Goal: Information Seeking & Learning: Learn about a topic

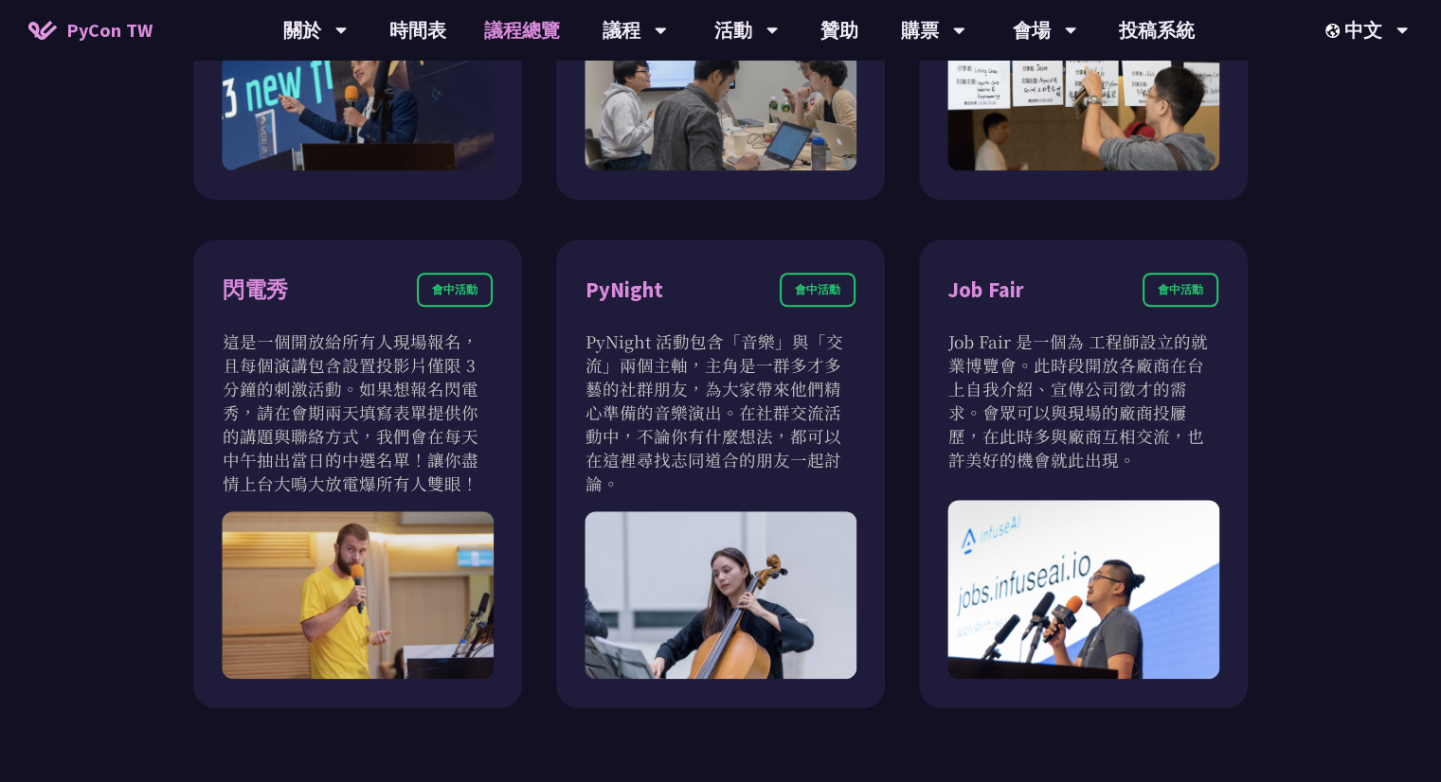
scroll to position [1515, 0]
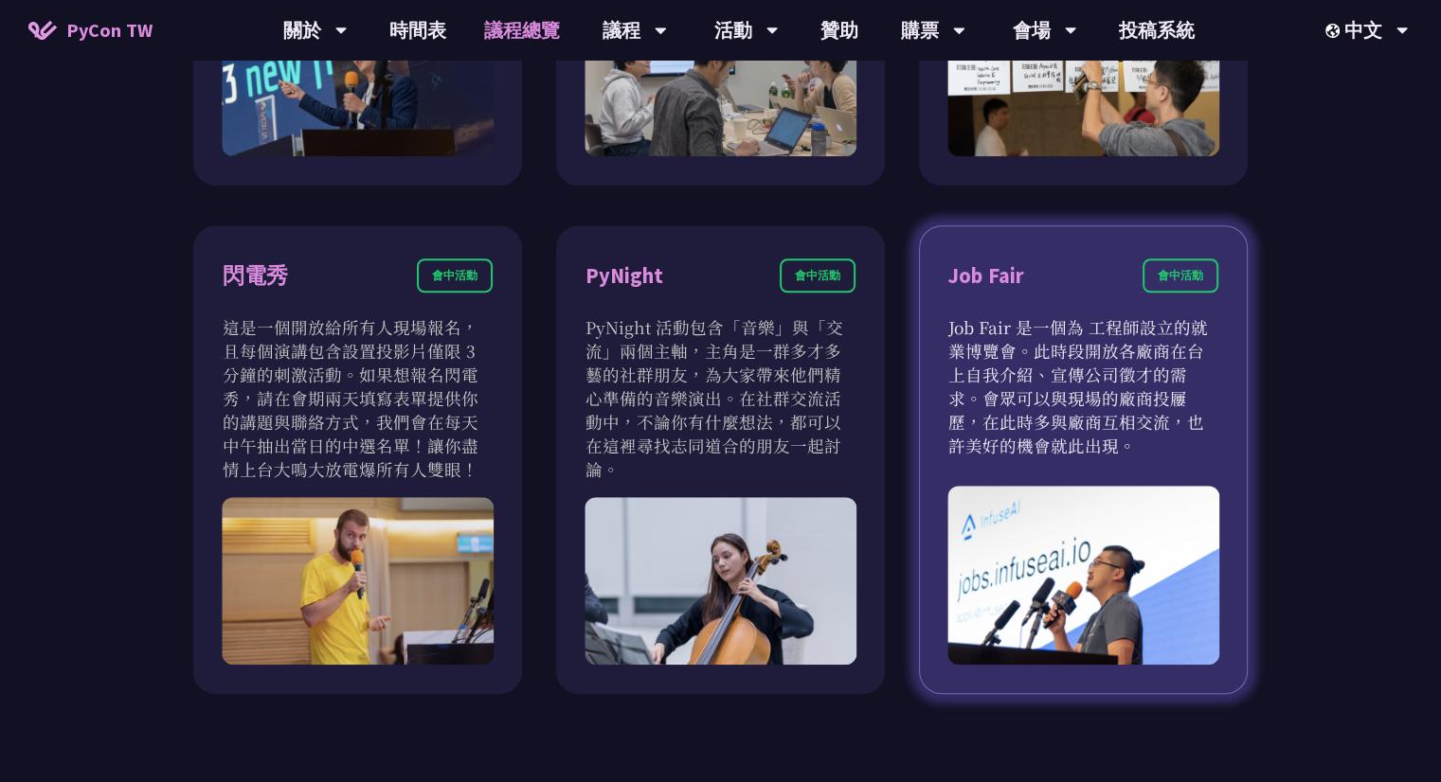
click at [1182, 280] on div "會中活動" at bounding box center [1180, 276] width 76 height 34
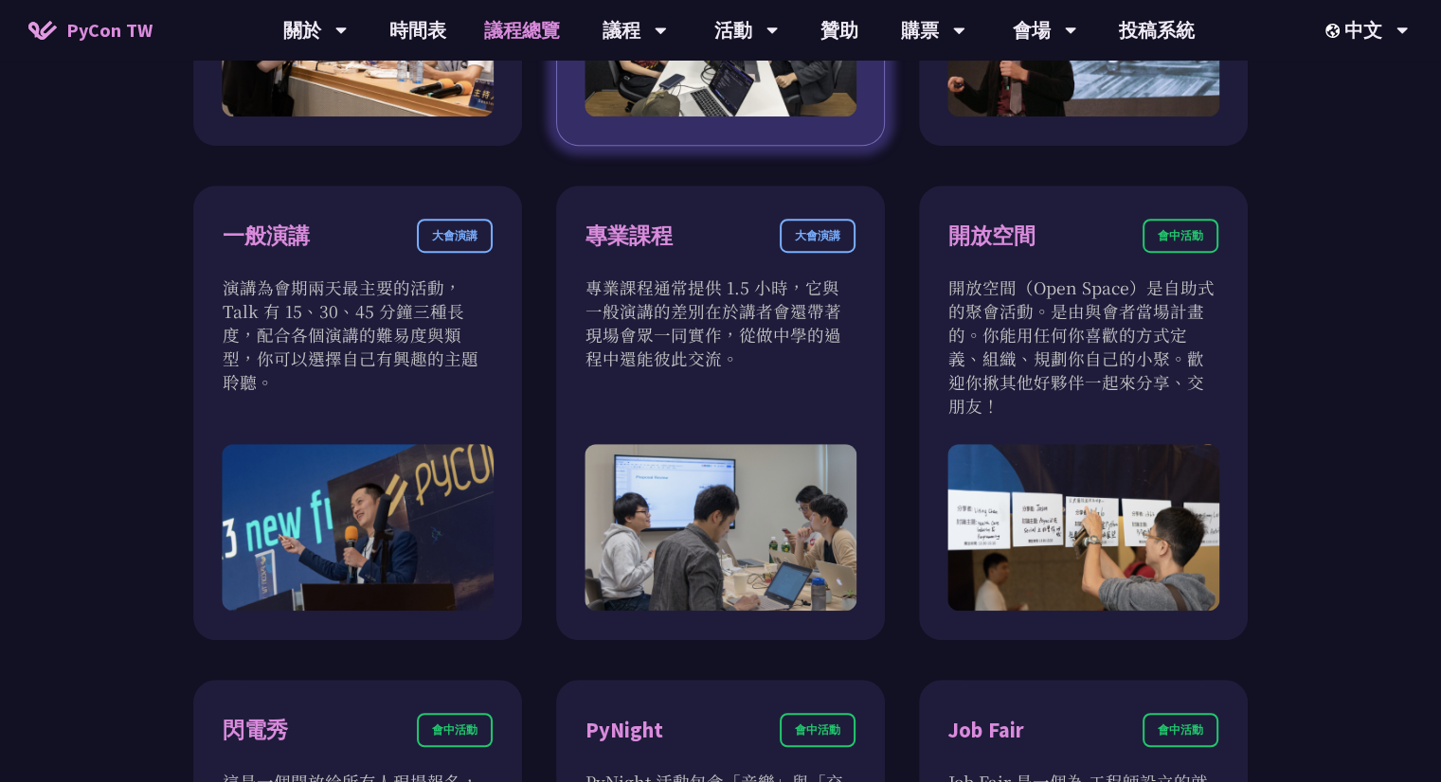
scroll to position [1058, 0]
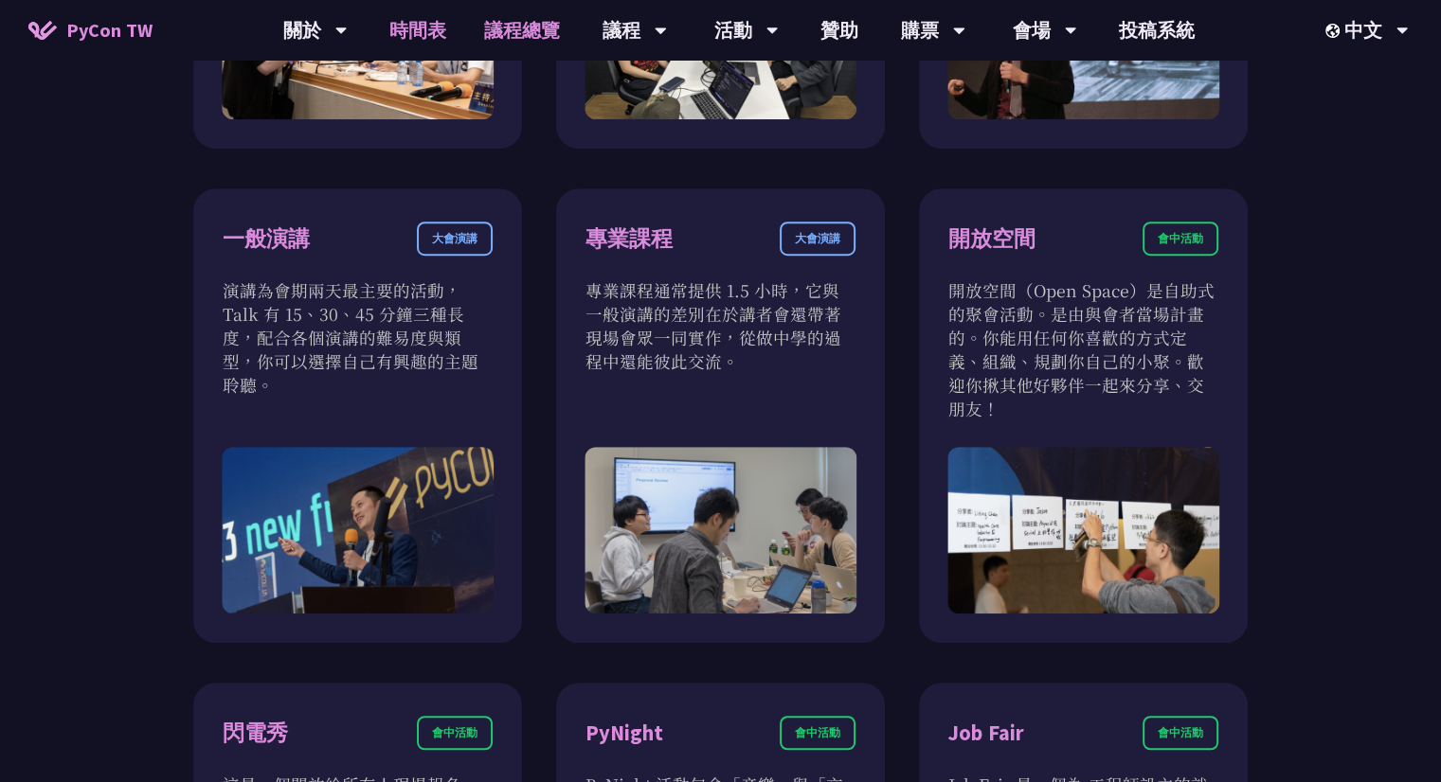
click at [430, 37] on link "時間表" at bounding box center [417, 30] width 95 height 61
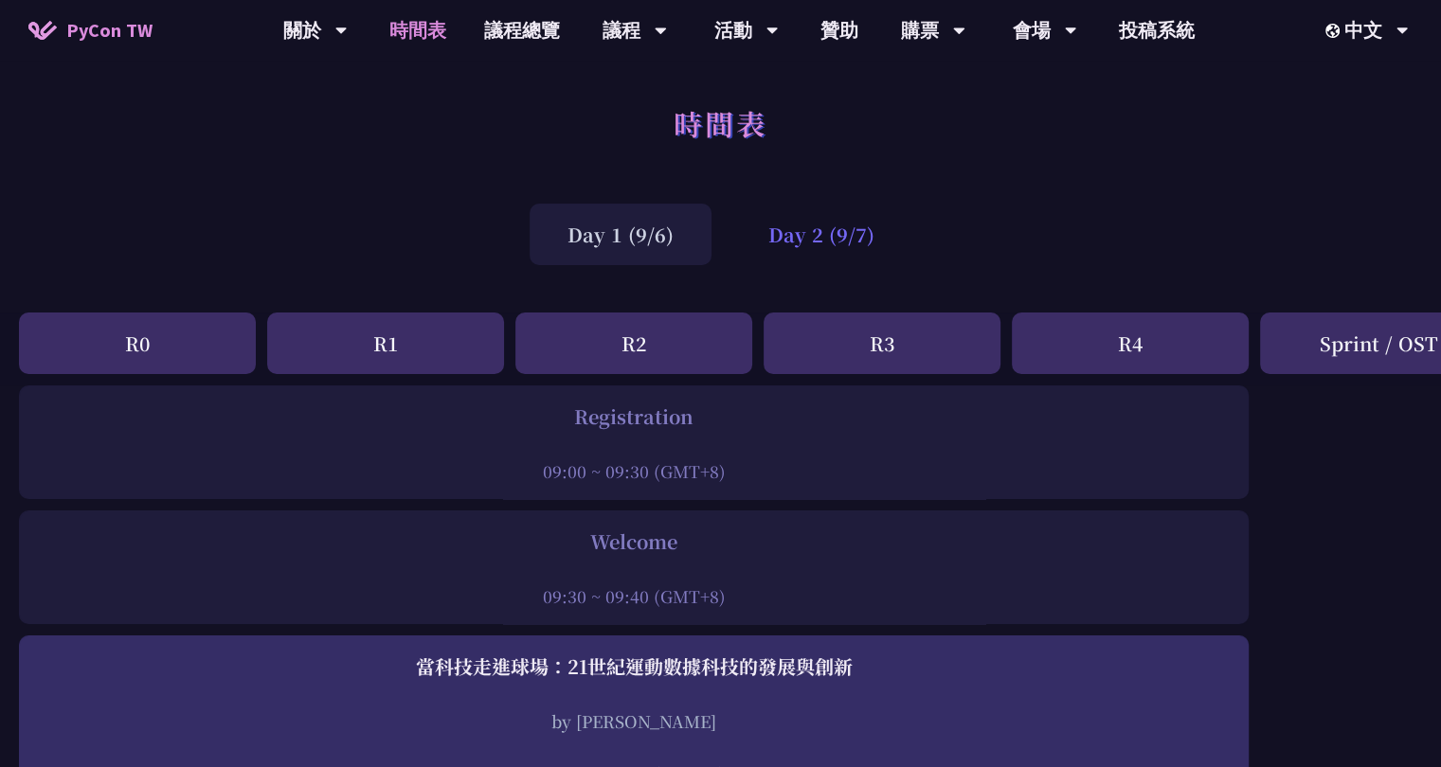
click at [821, 244] on div "Day 2 (9/7)" at bounding box center [821, 235] width 182 height 62
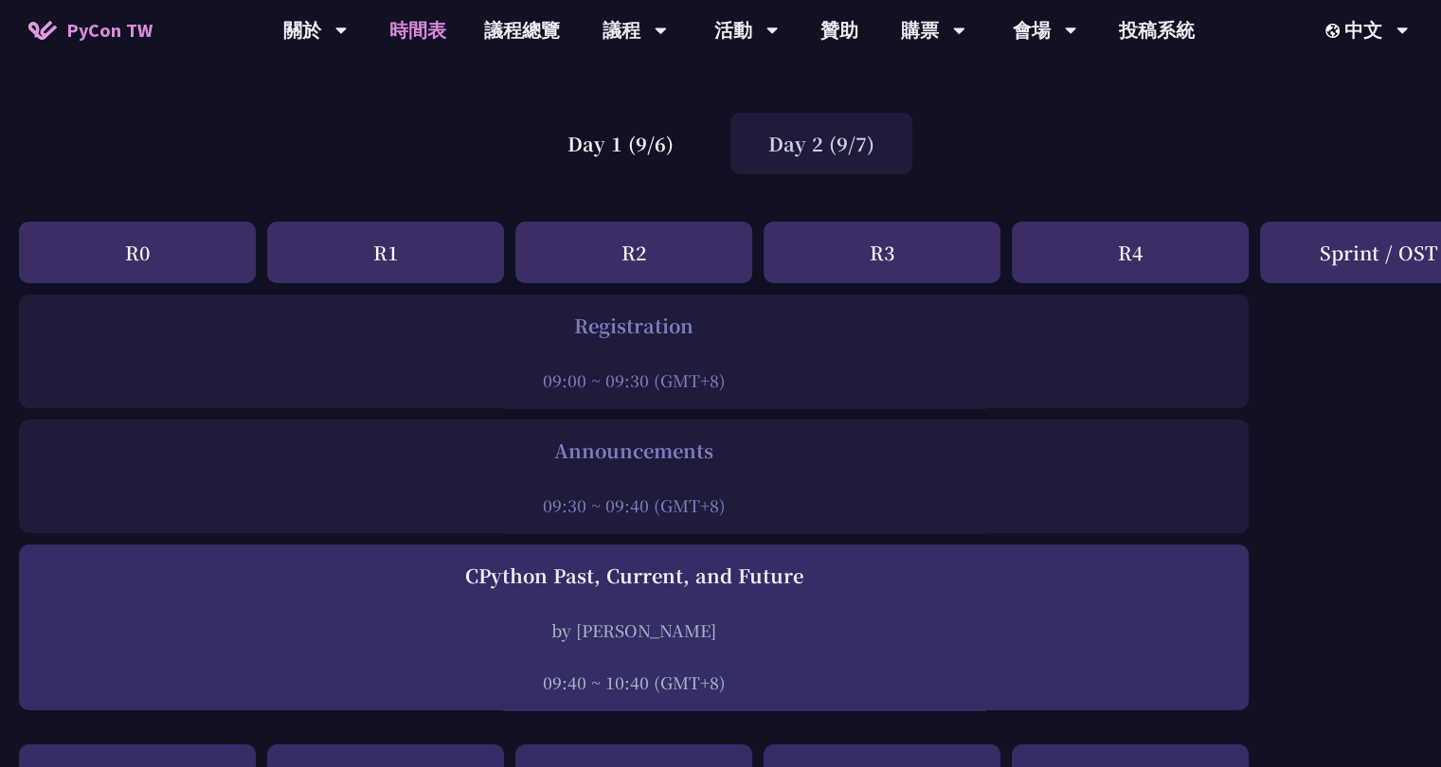
scroll to position [83, 0]
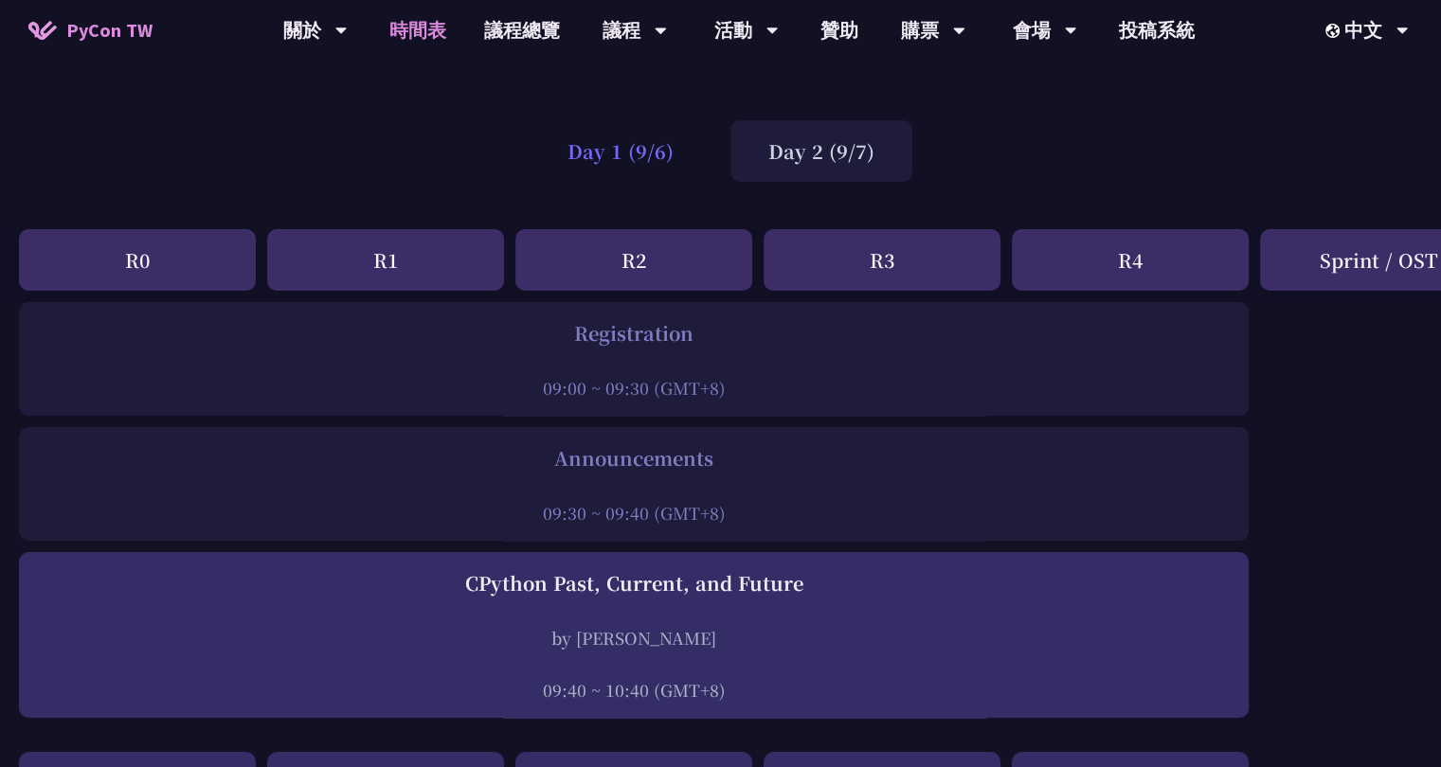
click at [649, 163] on div "Day 1 (9/6)" at bounding box center [620, 151] width 182 height 62
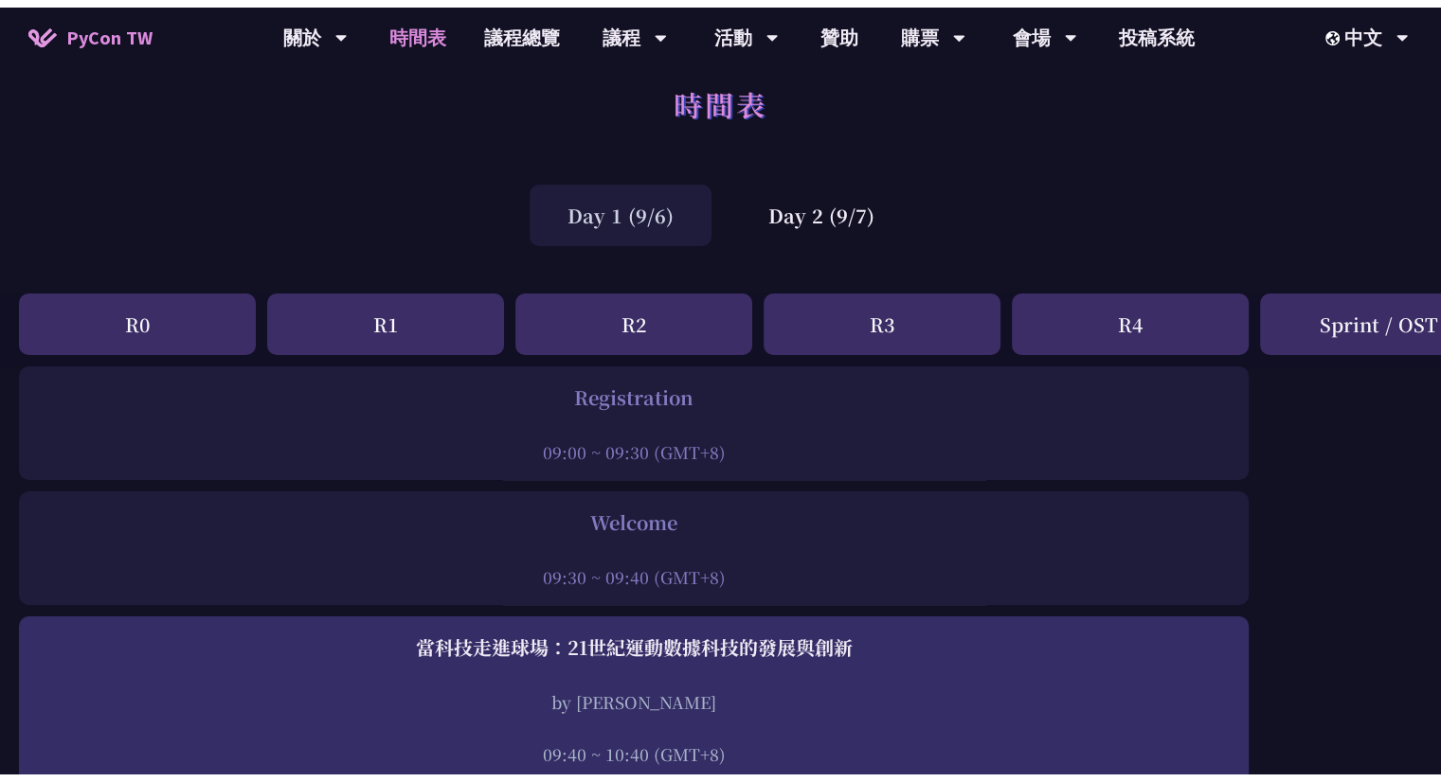
scroll to position [0, 0]
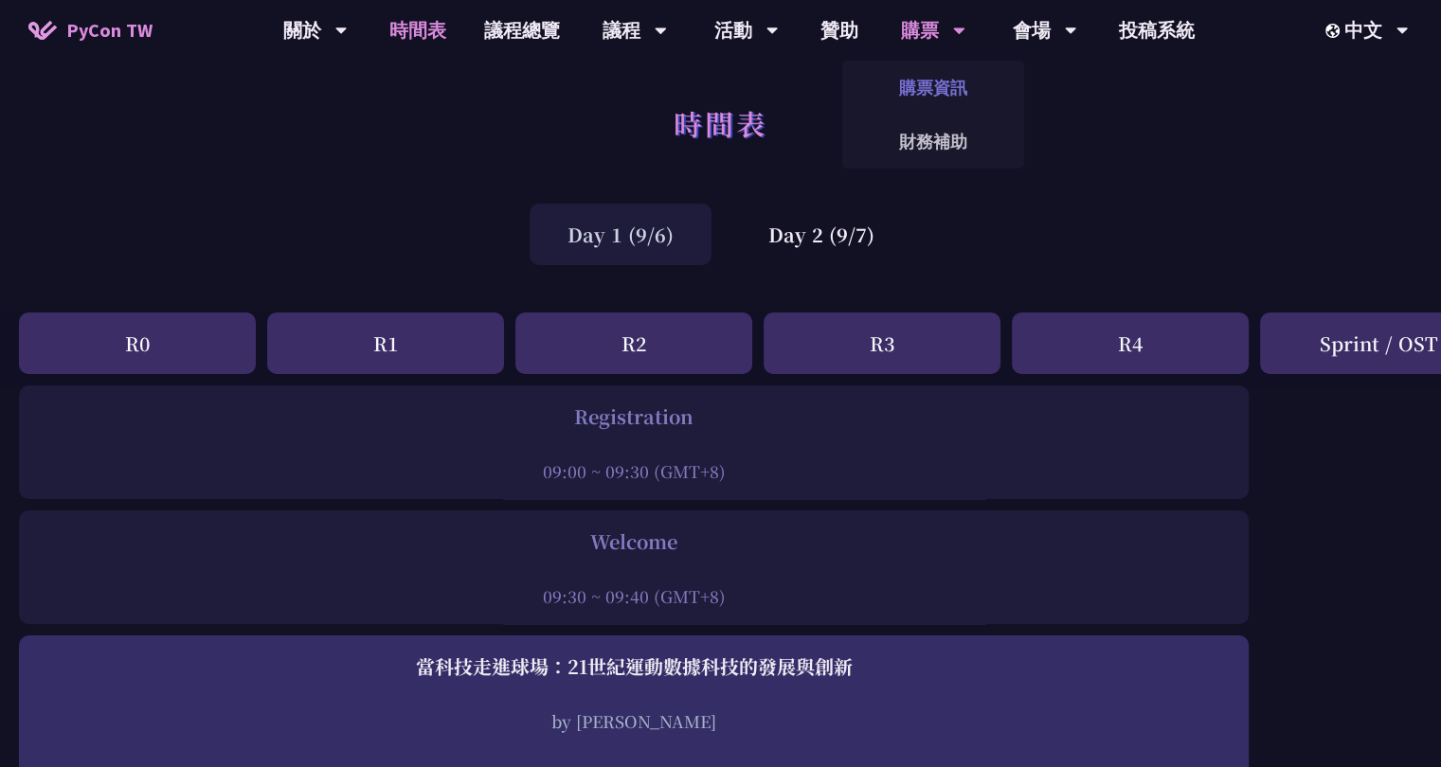
click at [930, 90] on link "購票資訊" at bounding box center [933, 87] width 182 height 45
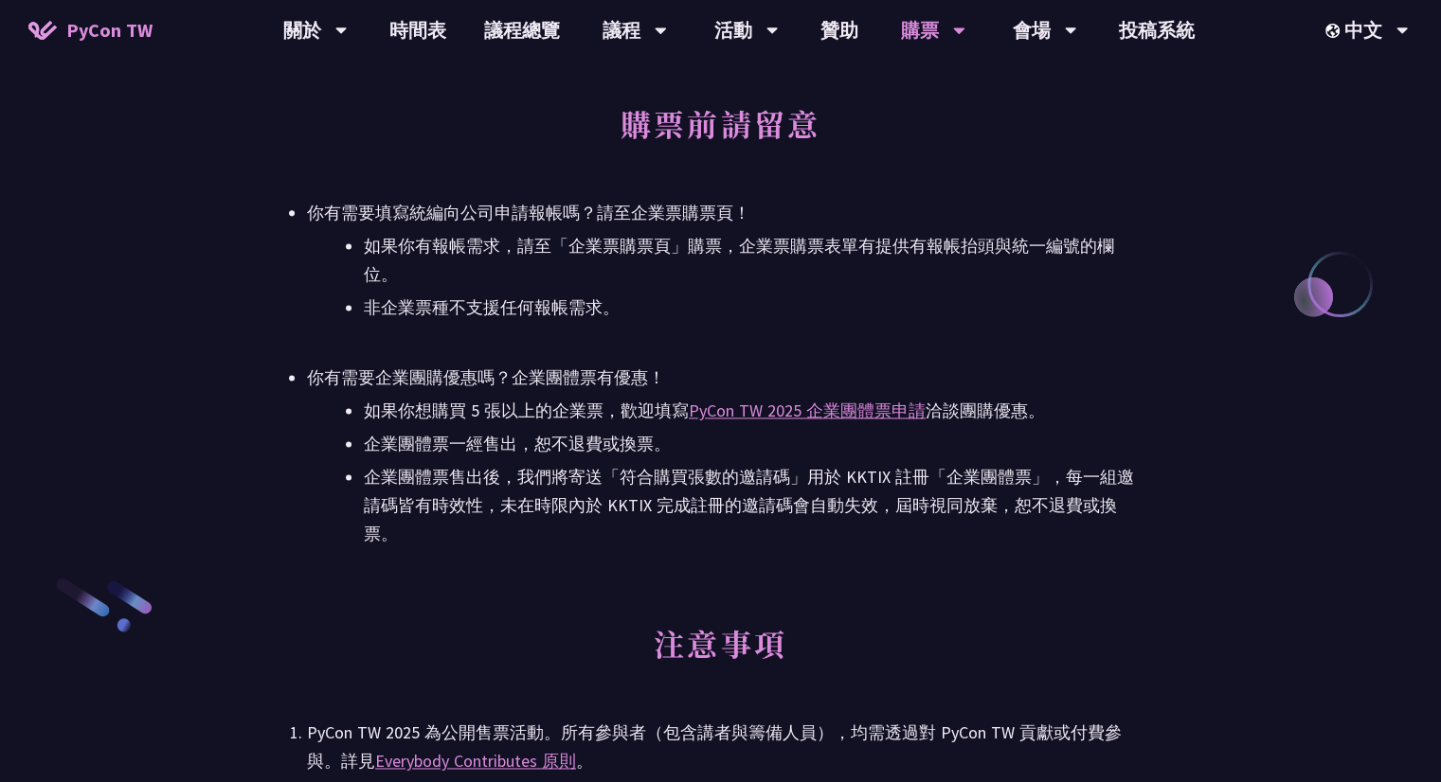
scroll to position [2488, 0]
